Goal: Task Accomplishment & Management: Use online tool/utility

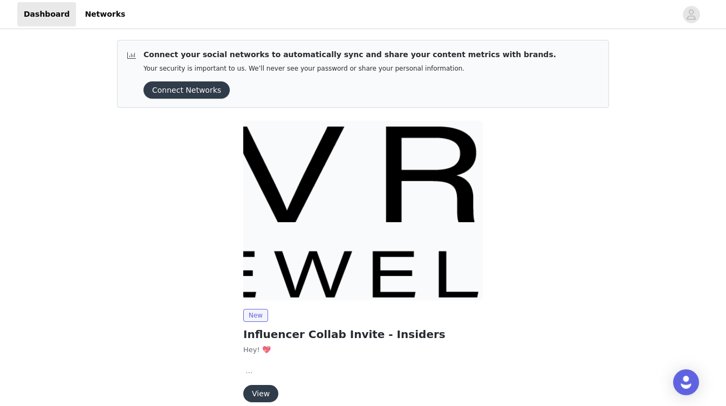
click at [259, 388] on button "View" at bounding box center [260, 393] width 35 height 17
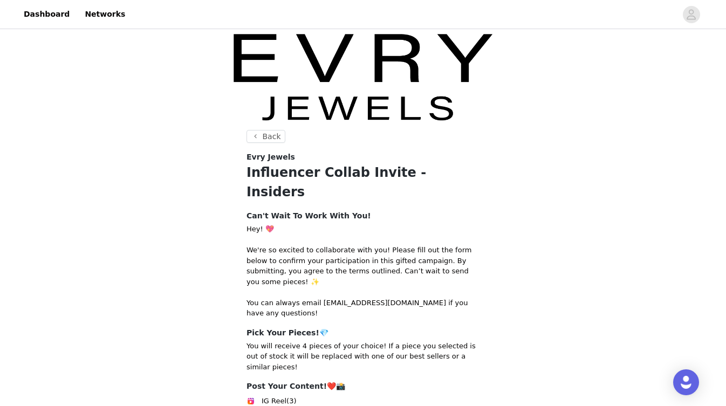
scroll to position [167, 0]
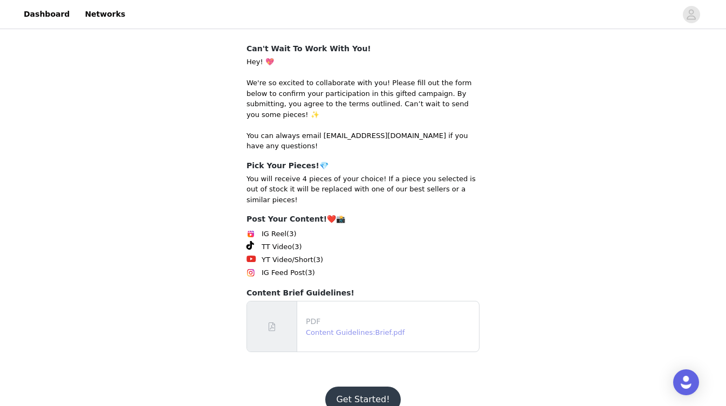
click at [370, 328] on link "Content Guidelines:Brief.pdf" at bounding box center [355, 332] width 99 height 8
click at [360, 387] on button "Get Started!" at bounding box center [362, 400] width 75 height 26
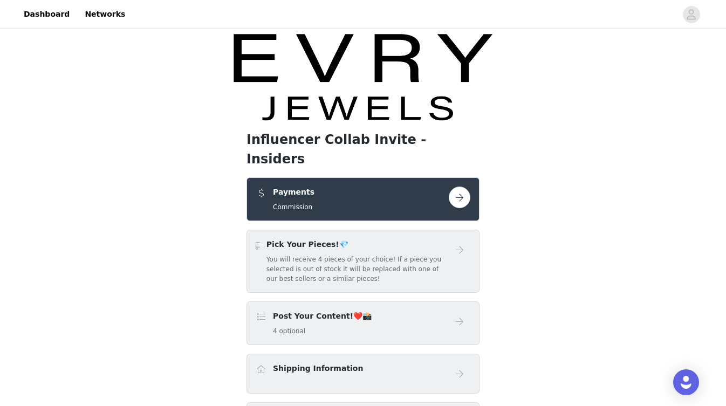
click at [351, 269] on div "Pick Your Pieces!💎 You will receive 4 pieces of your choice! If a piece you sel…" at bounding box center [362, 261] width 233 height 63
click at [351, 262] on h5 "You will receive 4 pieces of your choice! If a piece you selected is out of sto…" at bounding box center [357, 269] width 182 height 29
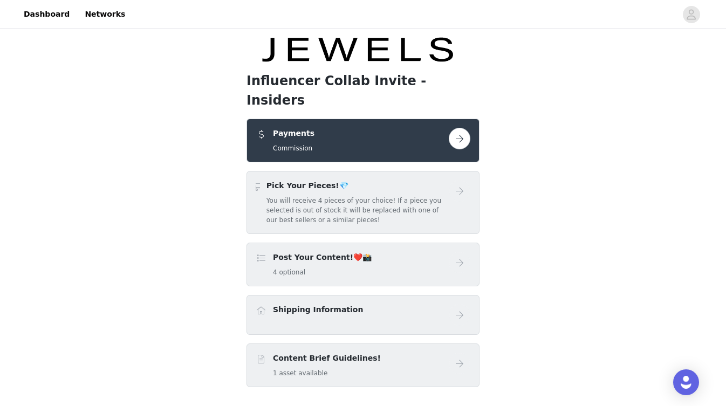
scroll to position [60, 0]
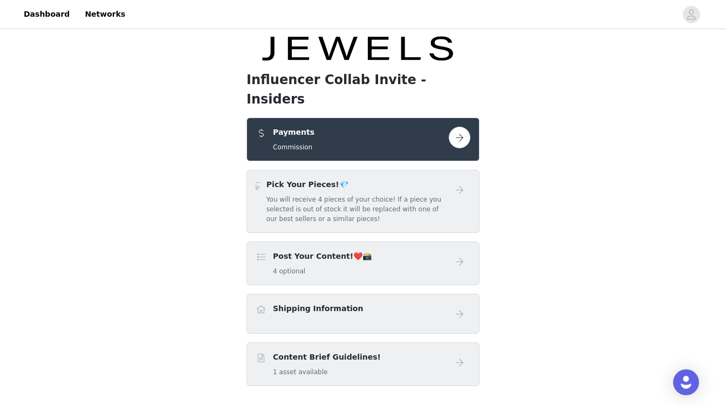
click at [462, 127] on link at bounding box center [460, 138] width 22 height 22
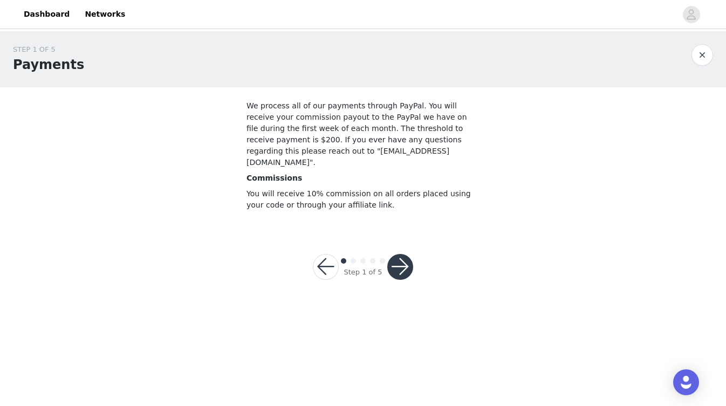
click at [398, 255] on button "button" at bounding box center [400, 267] width 26 height 26
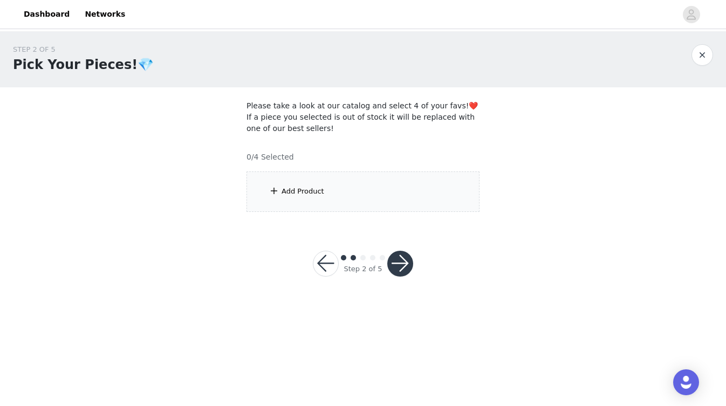
click at [392, 196] on div "Add Product" at bounding box center [362, 191] width 233 height 40
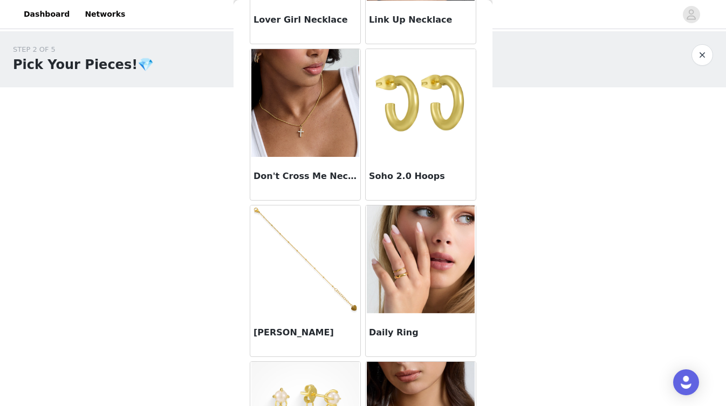
scroll to position [897, 0]
